Goal: Book appointment/travel/reservation

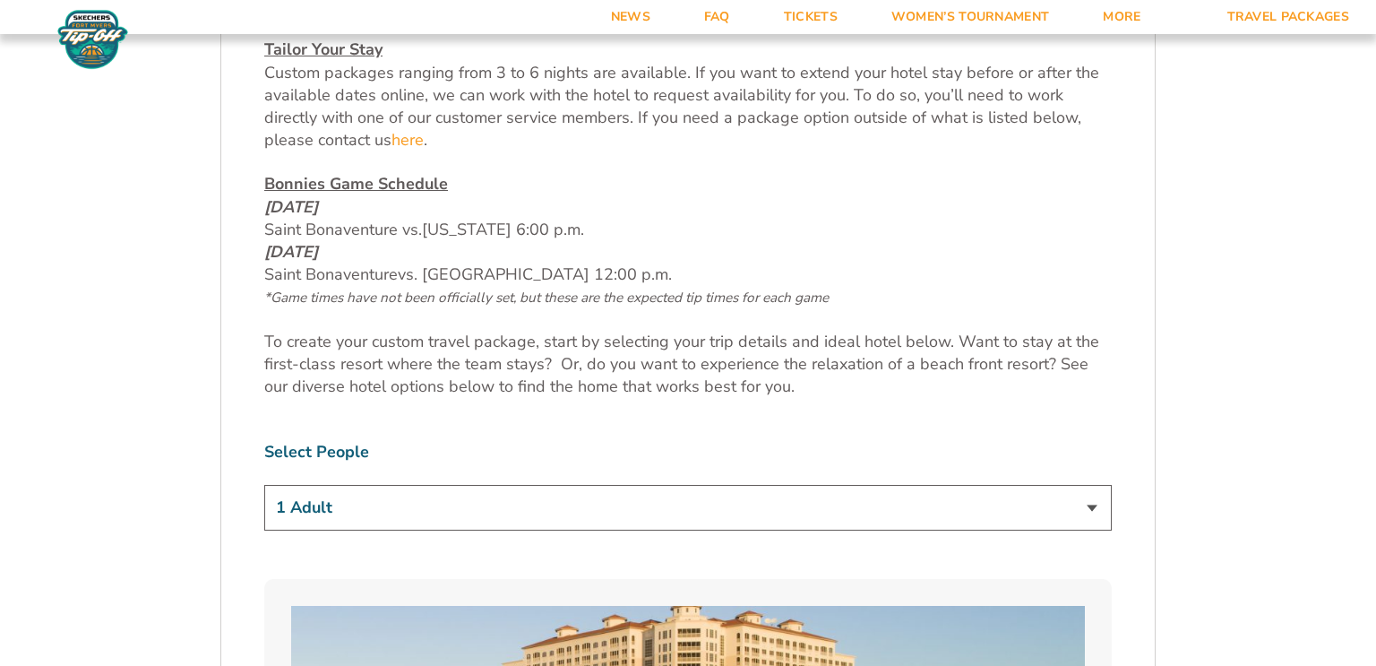
scroll to position [832, 0]
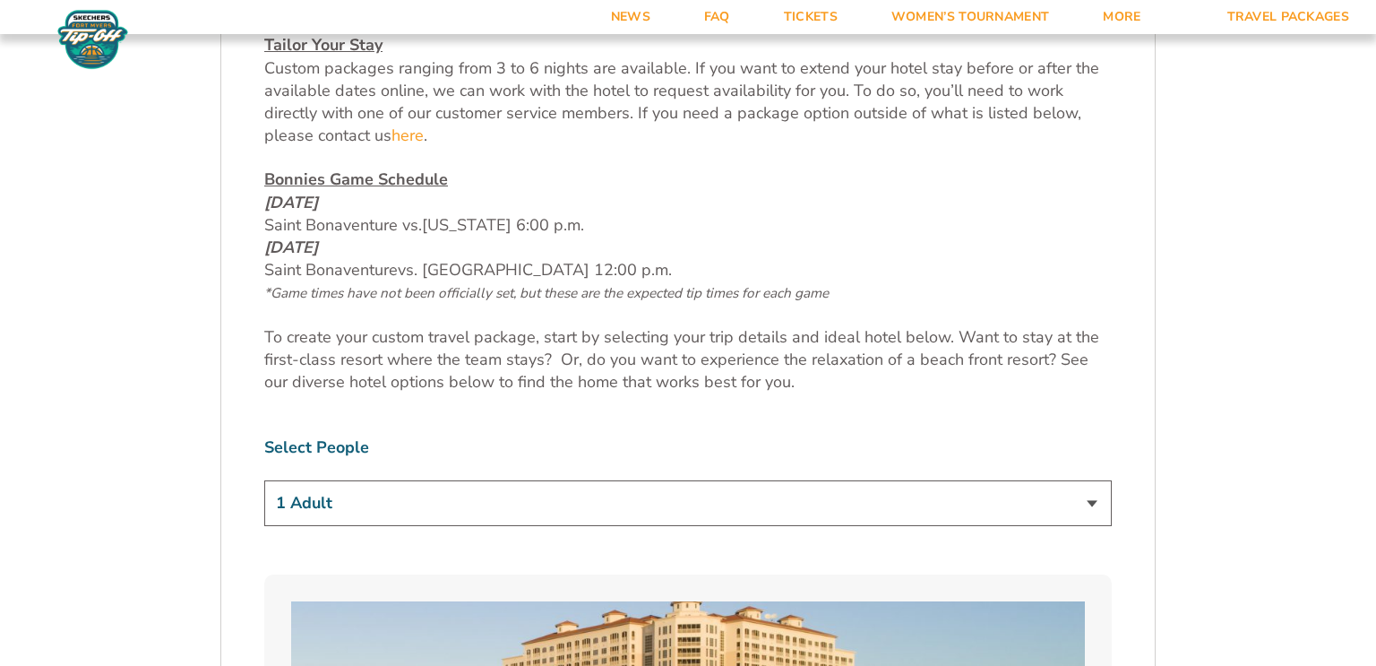
click at [1098, 498] on select "1 Adult 2 Adults 3 Adults 4 Adults 2 Adults + 1 Child 2 Adults + 2 Children 2 A…" at bounding box center [688, 503] width 848 height 46
select select "2 Adults"
click at [264, 480] on select "1 Adult 2 Adults 3 Adults 4 Adults 2 Adults + 1 Child 2 Adults + 2 Children 2 A…" at bounding box center [688, 503] width 848 height 46
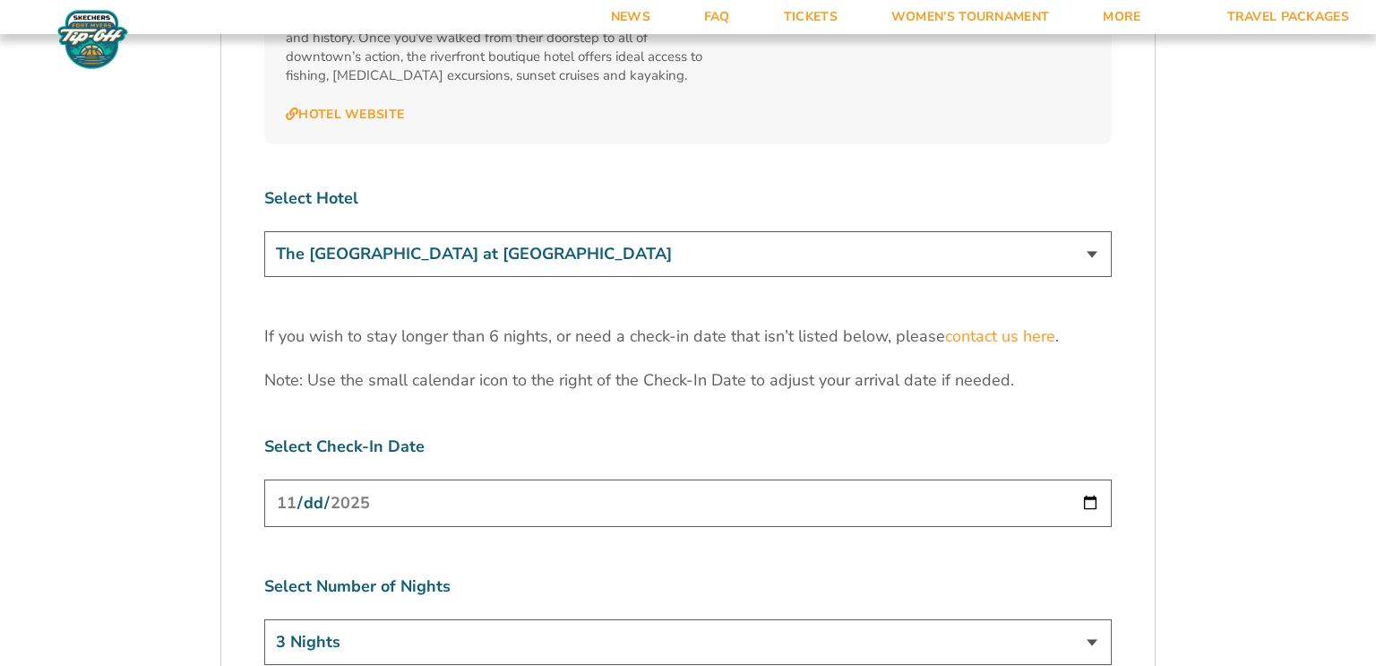
scroll to position [5433, 0]
click at [1094, 618] on select "3 Nights 4 Nights 5 Nights 6 Nights" at bounding box center [688, 641] width 848 height 46
click at [264, 618] on select "3 Nights 4 Nights 5 Nights 6 Nights" at bounding box center [688, 641] width 848 height 46
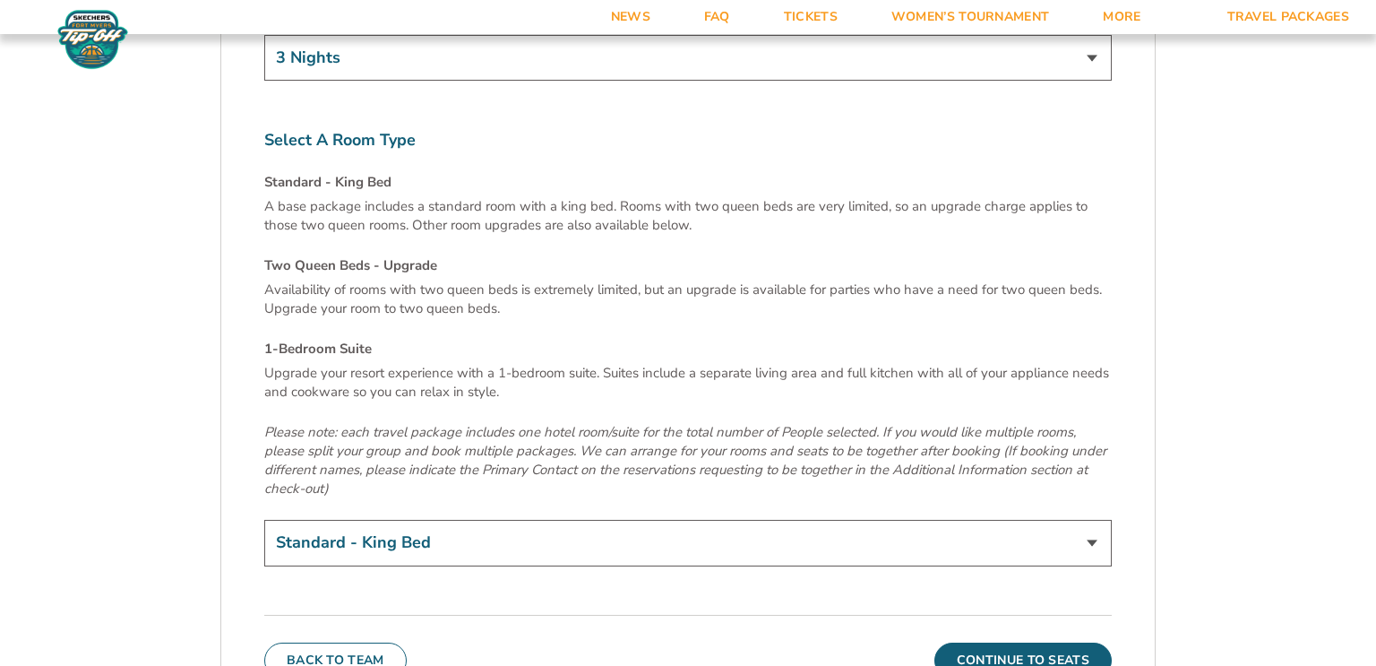
scroll to position [6025, 0]
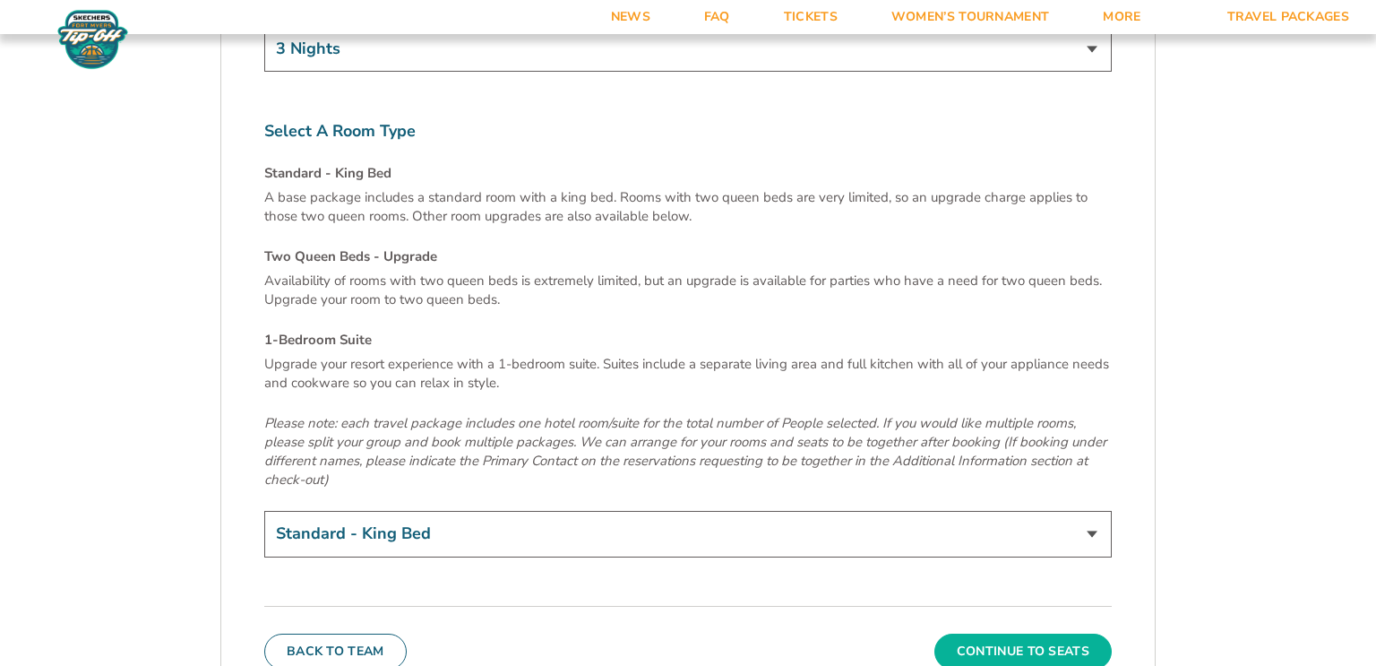
click at [1063, 634] on button "Continue To Seats" at bounding box center [1023, 652] width 177 height 36
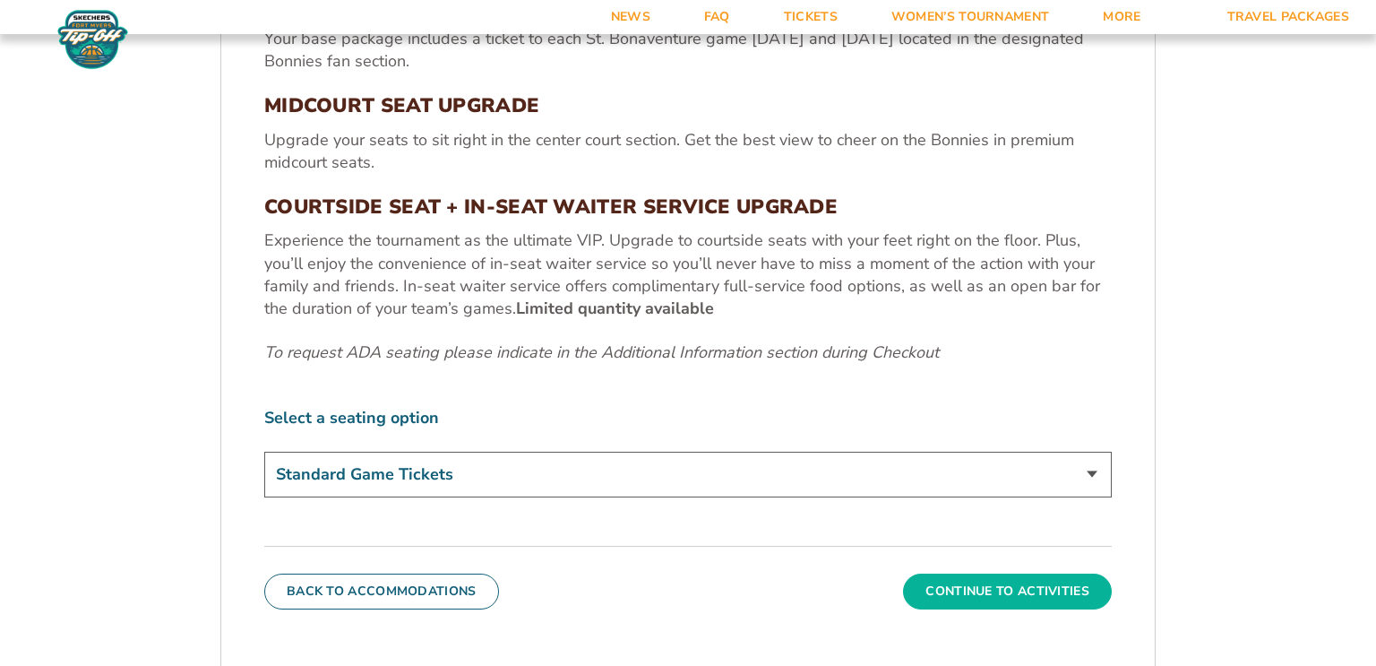
scroll to position [717, 0]
click at [1054, 597] on button "Continue To Activities" at bounding box center [1007, 591] width 209 height 36
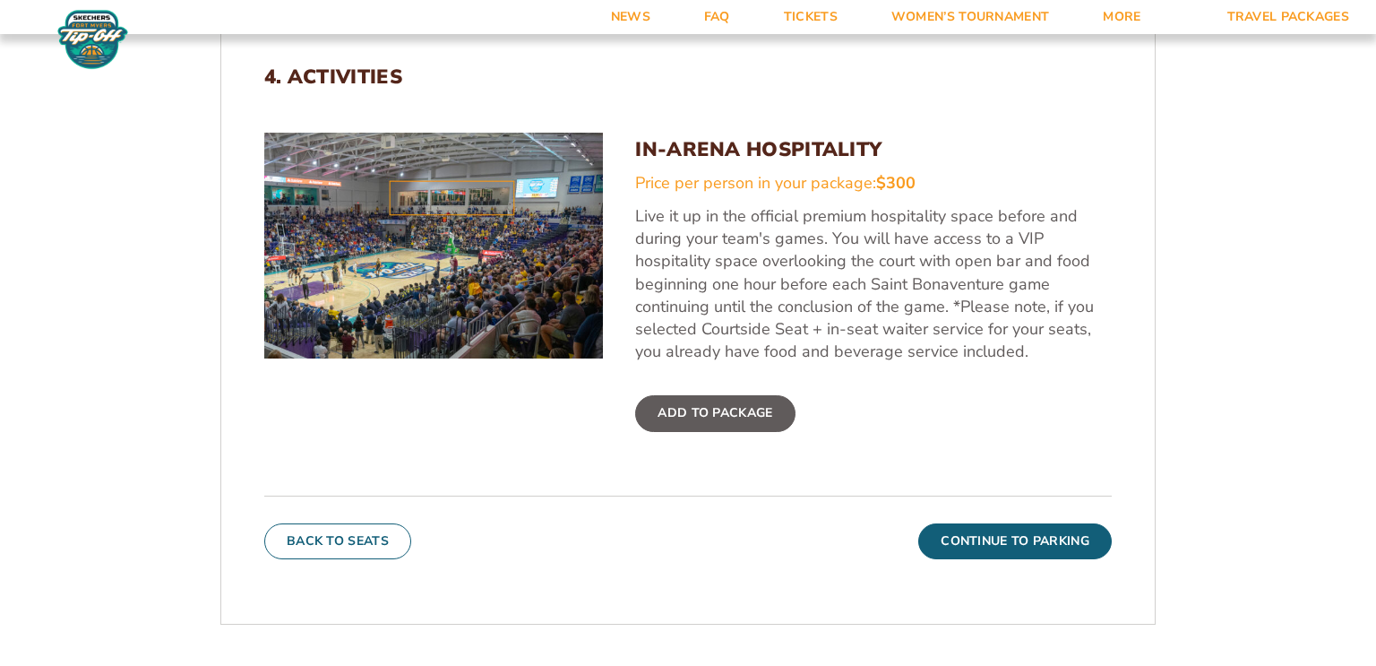
scroll to position [591, 0]
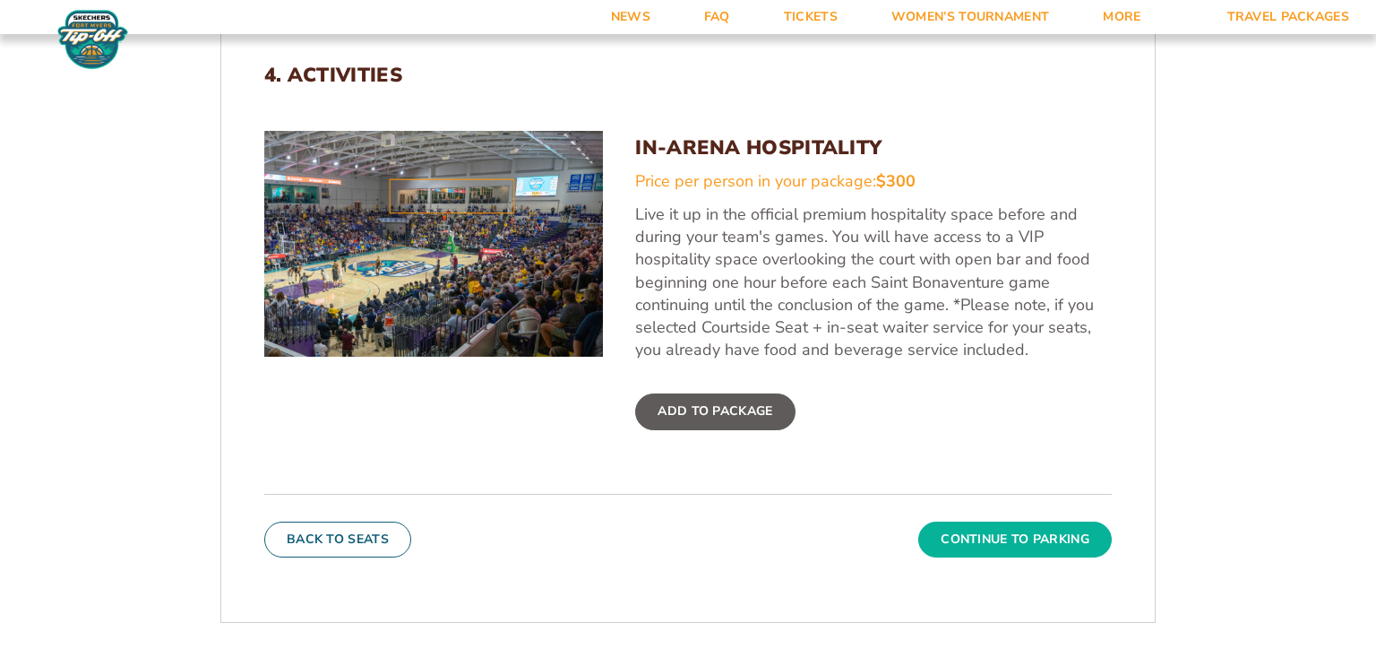
click at [1061, 549] on button "Continue To Parking" at bounding box center [1015, 540] width 194 height 36
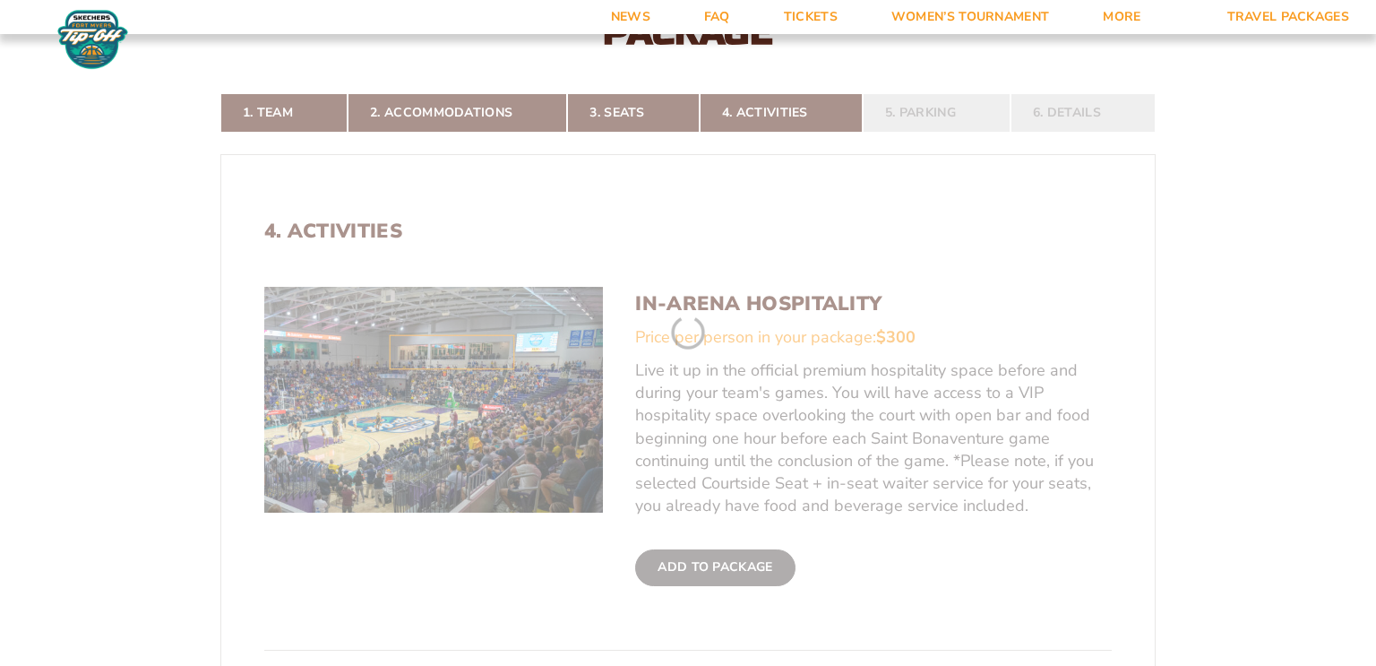
scroll to position [315, 0]
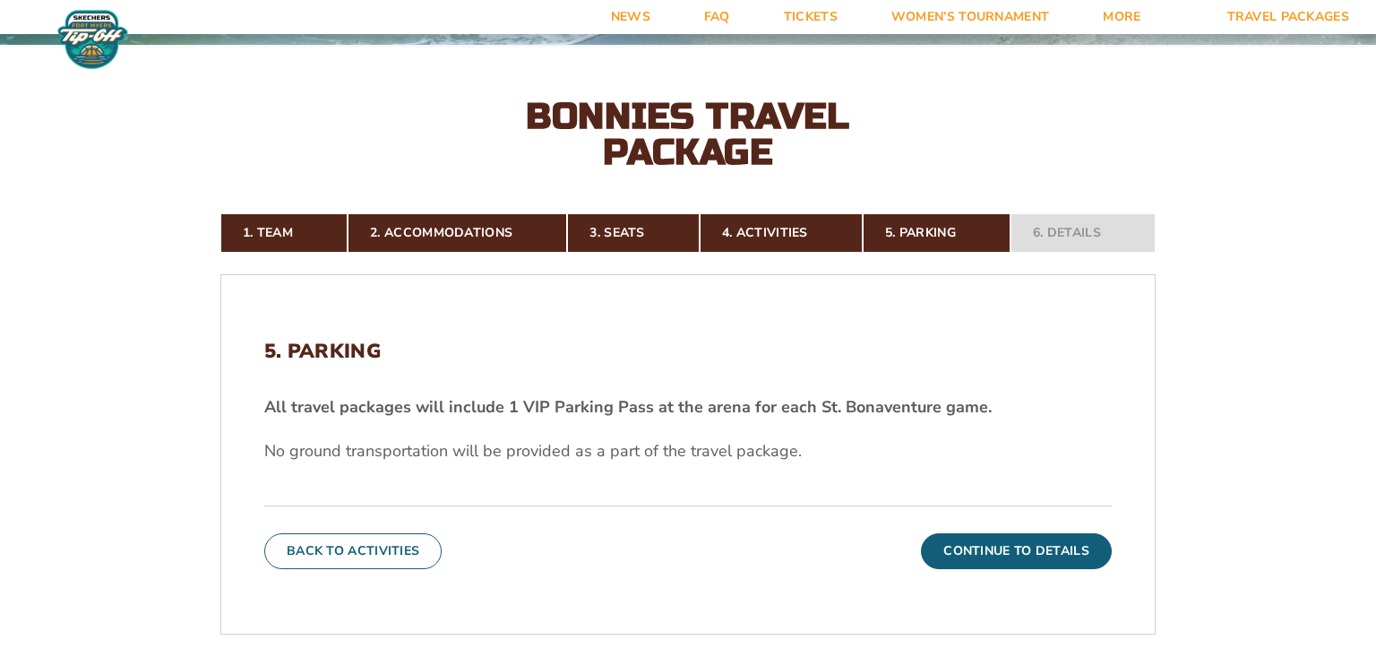
click at [1061, 549] on button "Continue To Details" at bounding box center [1016, 551] width 191 height 36
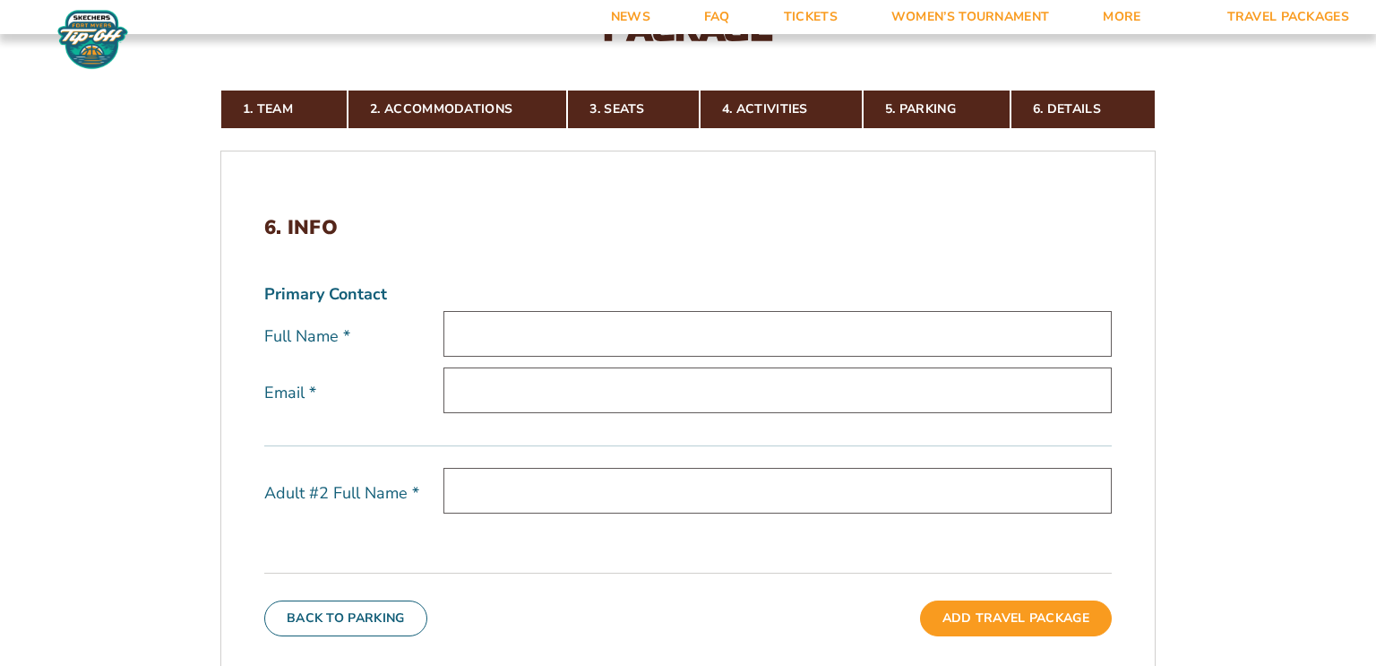
scroll to position [440, 0]
